Goal: Navigation & Orientation: Find specific page/section

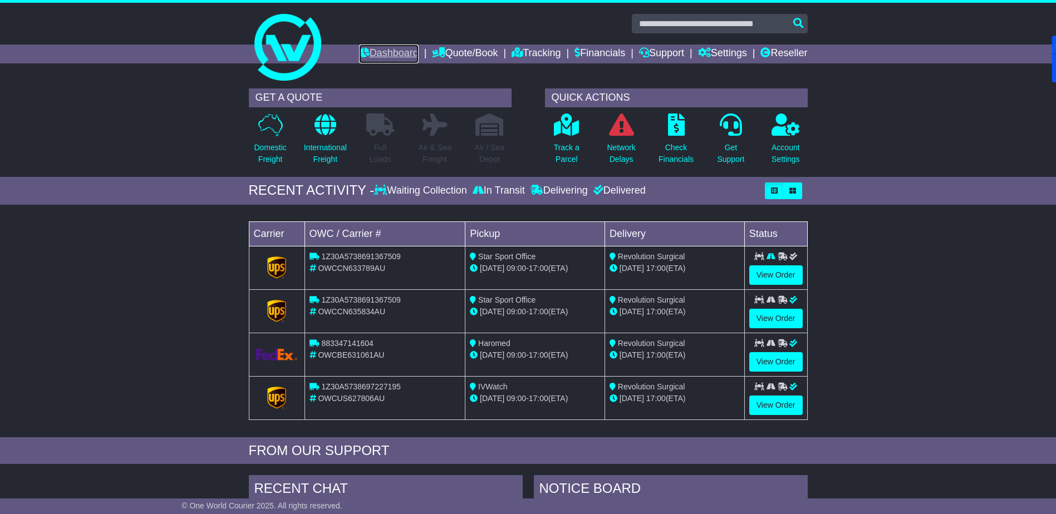
click at [372, 55] on link "Dashboard" at bounding box center [389, 54] width 60 height 19
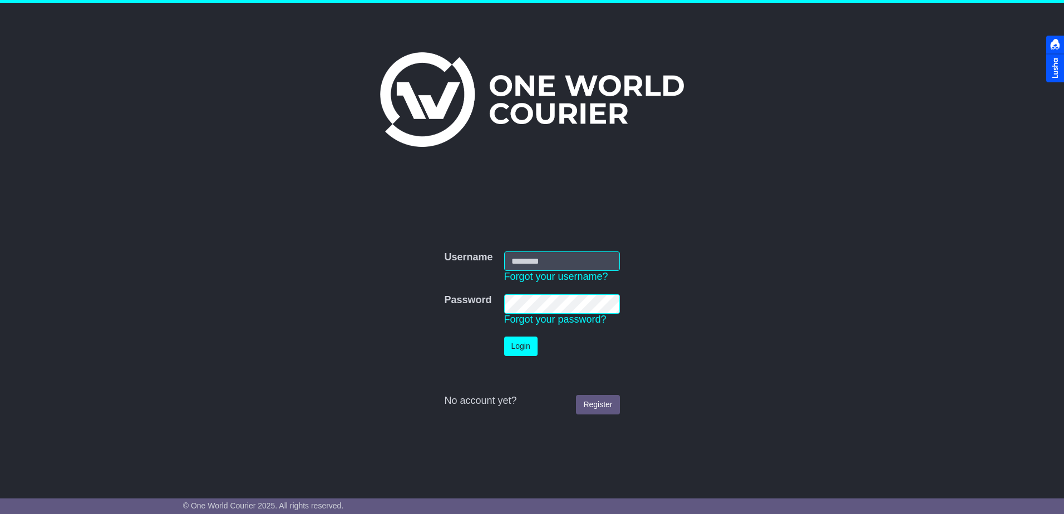
type input "**********"
click at [514, 347] on button "Login" at bounding box center [520, 346] width 33 height 19
